Goal: Transaction & Acquisition: Purchase product/service

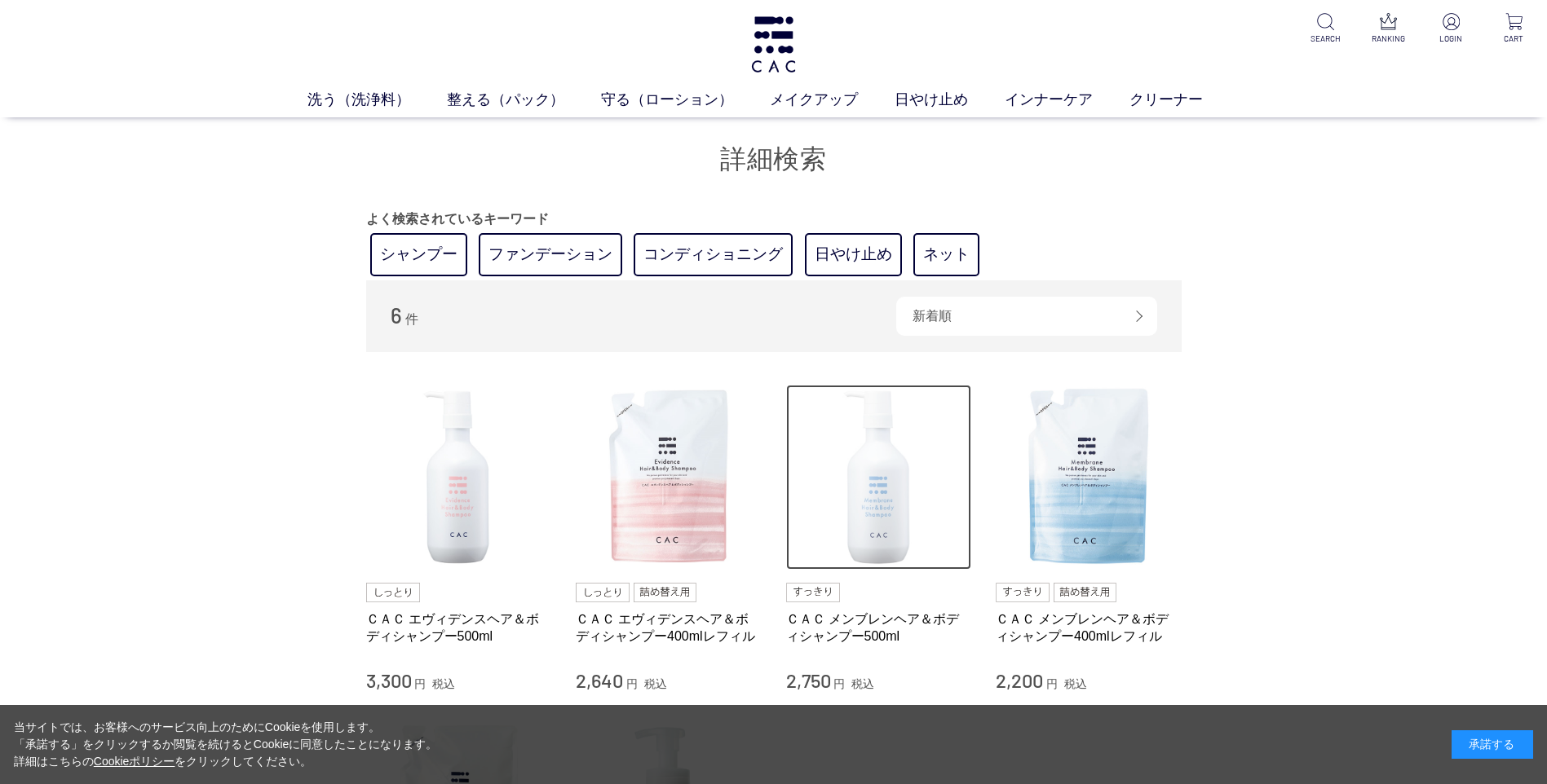
click at [872, 493] on img at bounding box center [879, 478] width 186 height 186
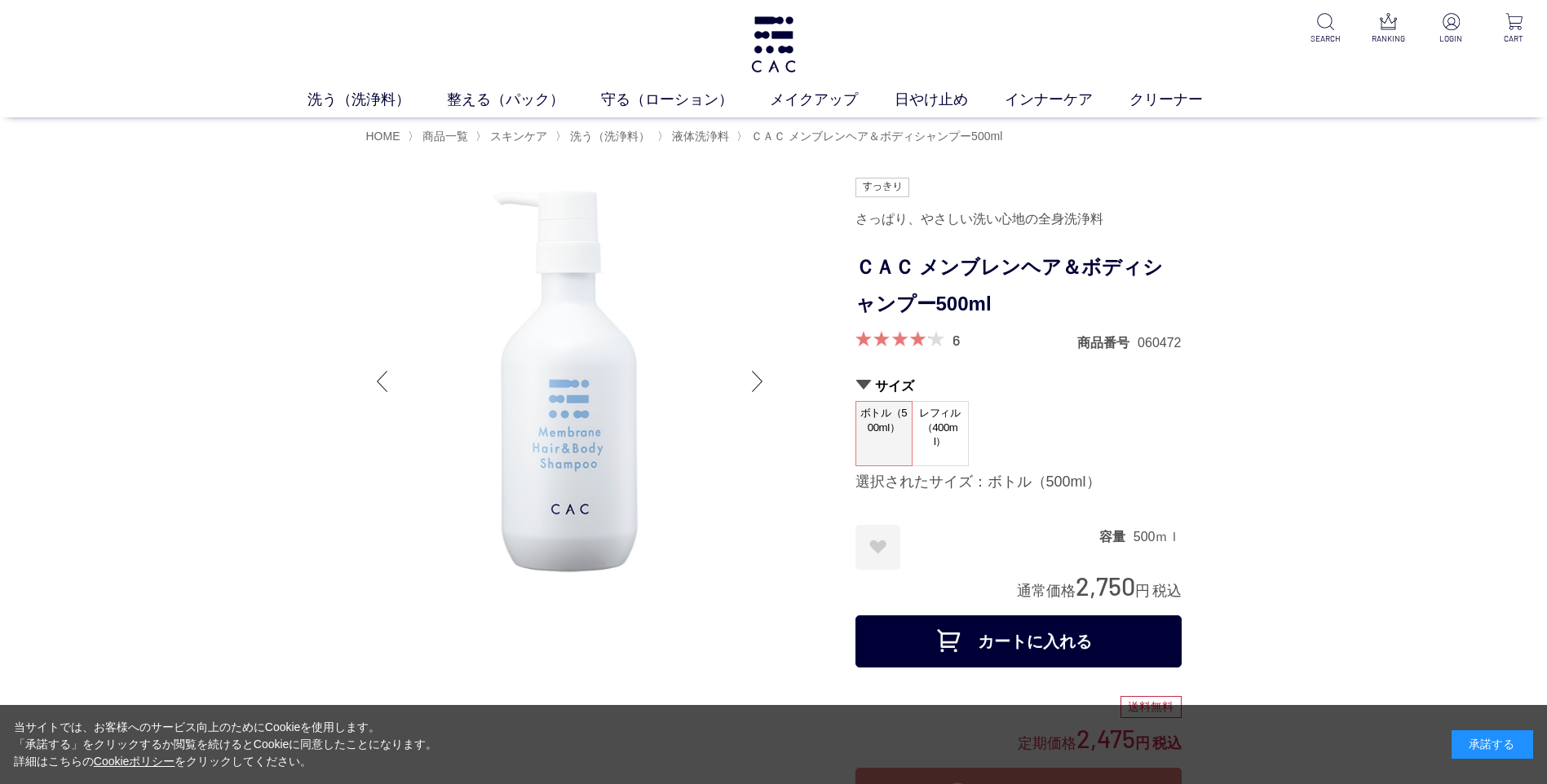
click at [758, 388] on div at bounding box center [758, 381] width 33 height 65
click at [755, 376] on div at bounding box center [758, 381] width 33 height 65
click at [390, 379] on div at bounding box center [382, 381] width 33 height 65
click at [950, 439] on span "レフィル（400ml）" at bounding box center [939, 427] width 55 height 51
